Goal: Find specific page/section: Find specific page/section

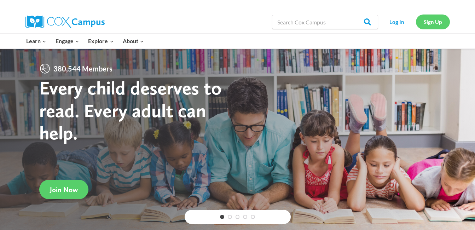
click at [431, 27] on link "Sign Up" at bounding box center [433, 21] width 34 height 14
click at [433, 25] on link "Sign Up" at bounding box center [433, 21] width 34 height 14
